Goal: Information Seeking & Learning: Learn about a topic

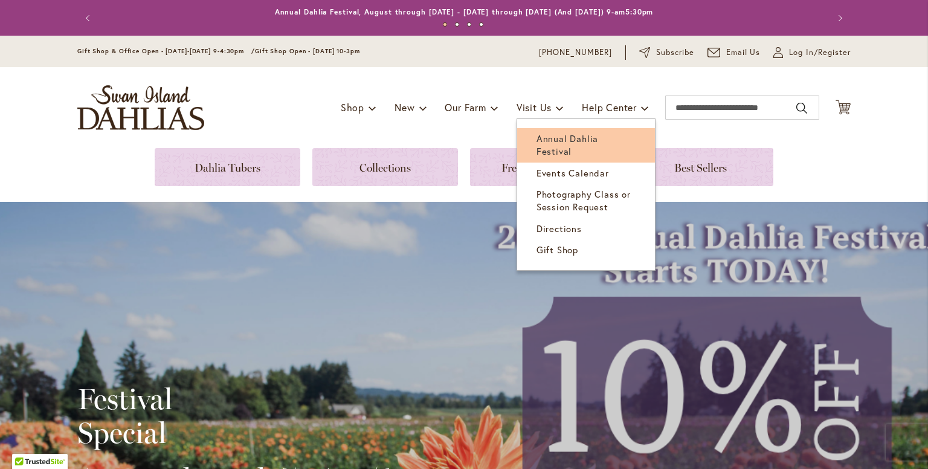
click at [548, 136] on span "Annual Dahlia Festival" at bounding box center [568, 144] width 62 height 25
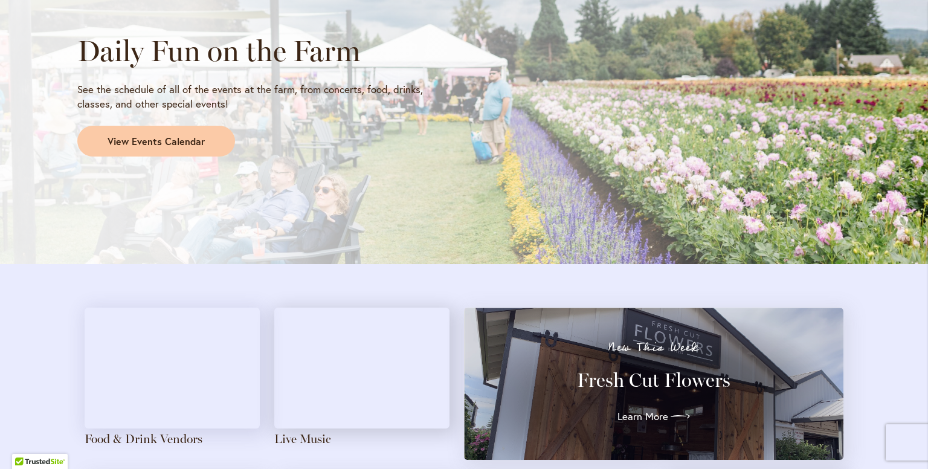
scroll to position [1018, 0]
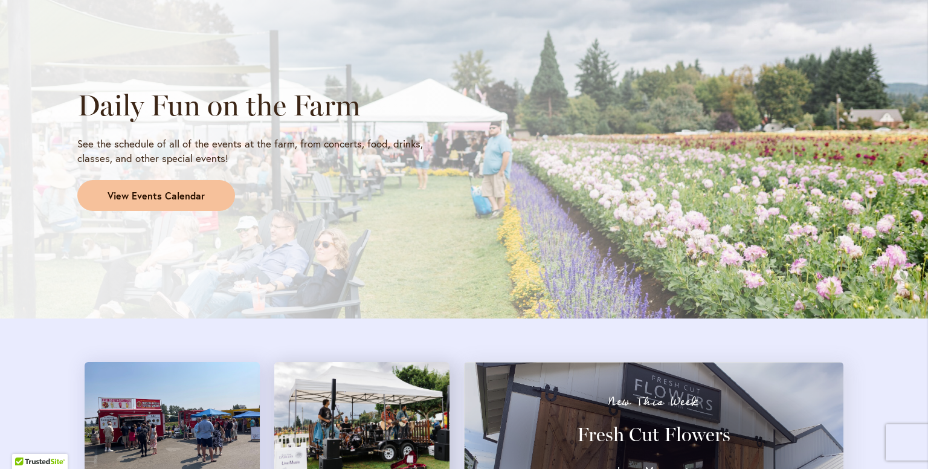
click at [178, 189] on span "View Events Calendar" at bounding box center [156, 196] width 97 height 14
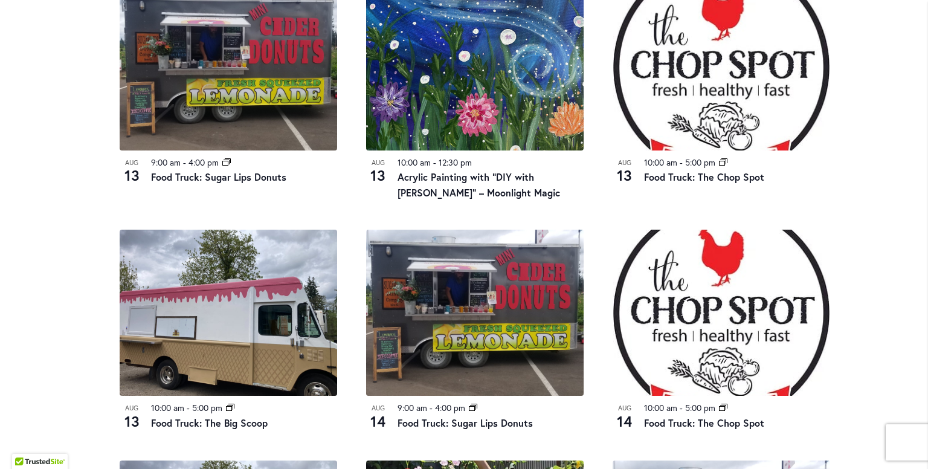
scroll to position [700, 0]
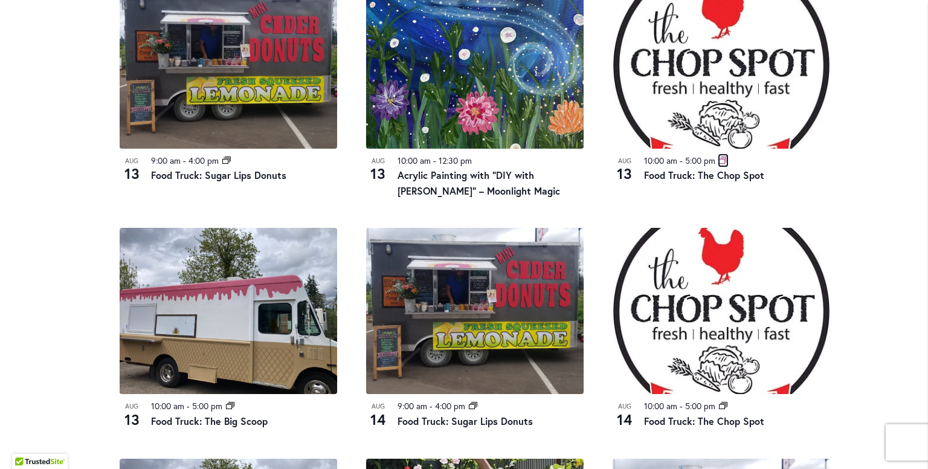
click at [719, 160] on icon "Event Series" at bounding box center [723, 160] width 8 height 7
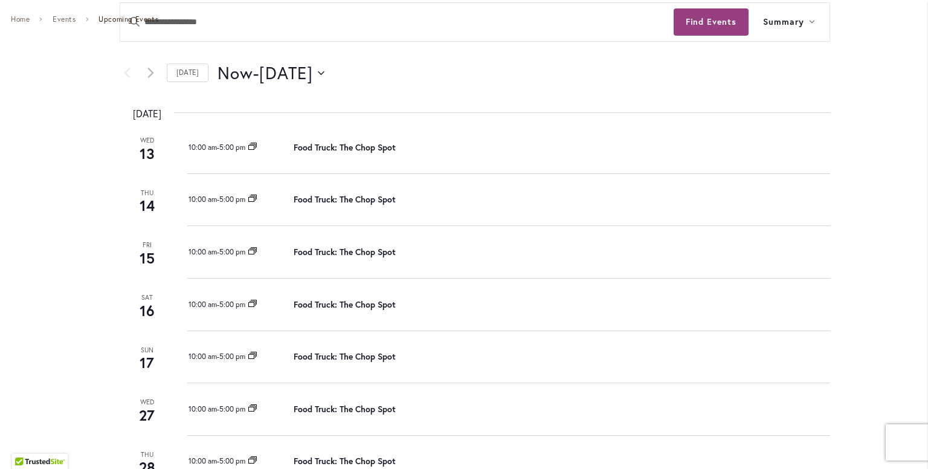
scroll to position [152, 0]
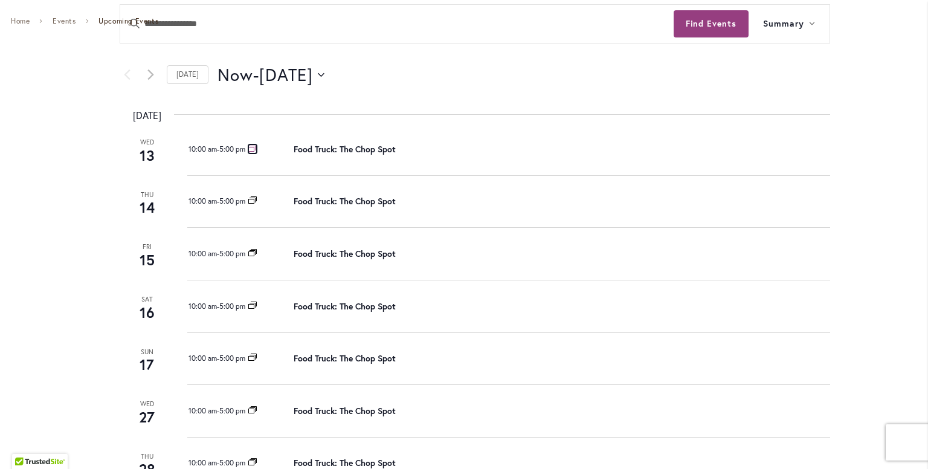
click at [251, 146] on icon at bounding box center [253, 148] width 6 height 5
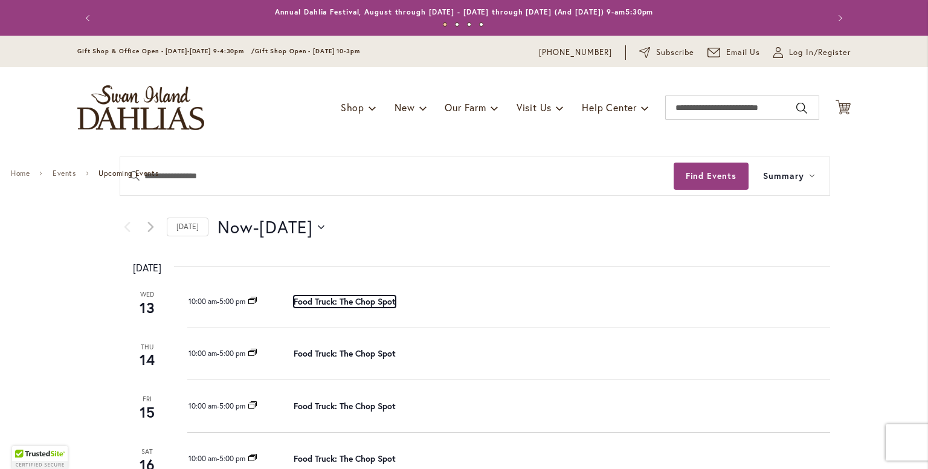
click at [348, 299] on link "Food Truck: The Chop Spot" at bounding box center [345, 301] width 102 height 12
